Goal: Transaction & Acquisition: Purchase product/service

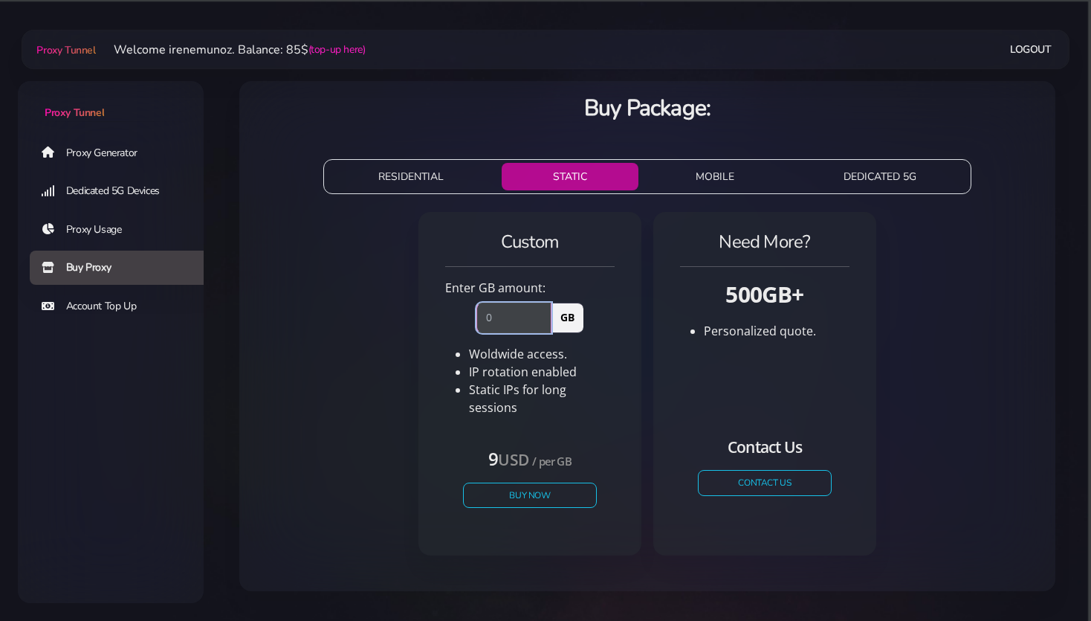
drag, startPoint x: 503, startPoint y: 319, endPoint x: 476, endPoint y: 313, distance: 28.1
click at [477, 313] on input "number" at bounding box center [514, 318] width 75 height 30
type input "1"
click at [410, 355] on div "Custom Enter GB amount: 1 GB Woldwide access. IP rotation enabled USD" at bounding box center [647, 389] width 792 height 367
click at [537, 482] on button "Buy Now" at bounding box center [530, 495] width 137 height 26
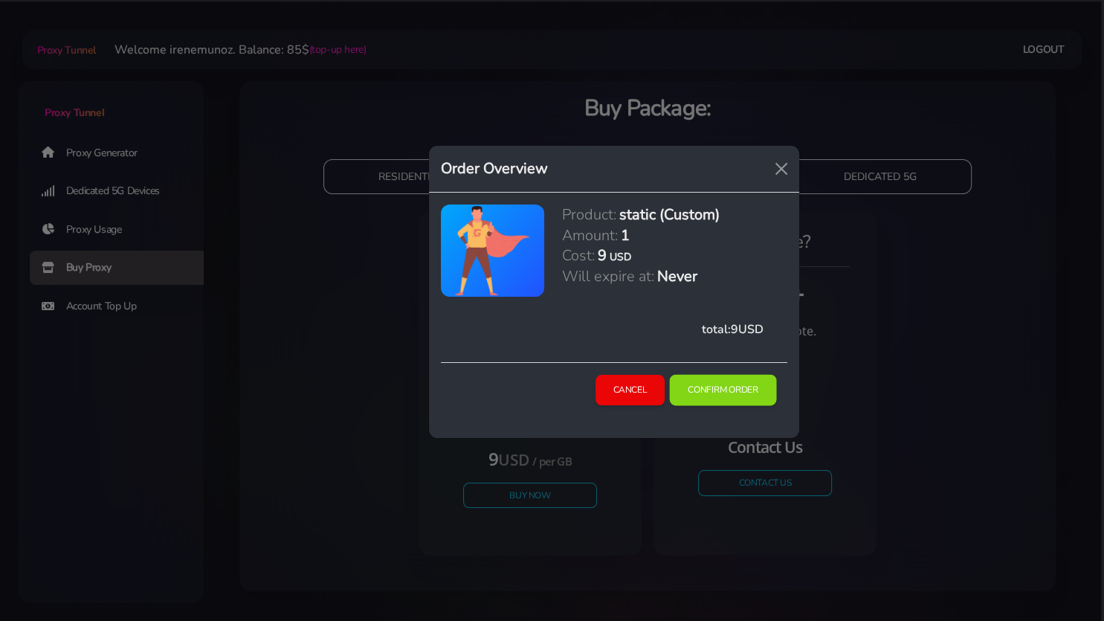
click at [720, 388] on button "Confirm Order" at bounding box center [723, 390] width 107 height 31
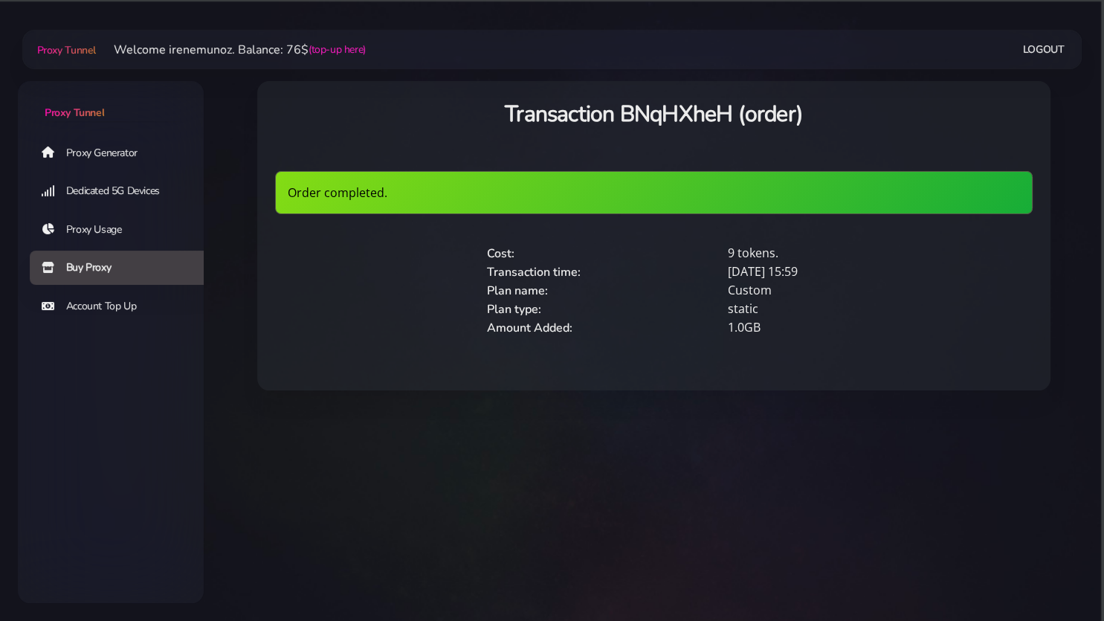
click at [97, 154] on link "Proxy Generator" at bounding box center [123, 152] width 186 height 34
